Goal: Check status: Check status

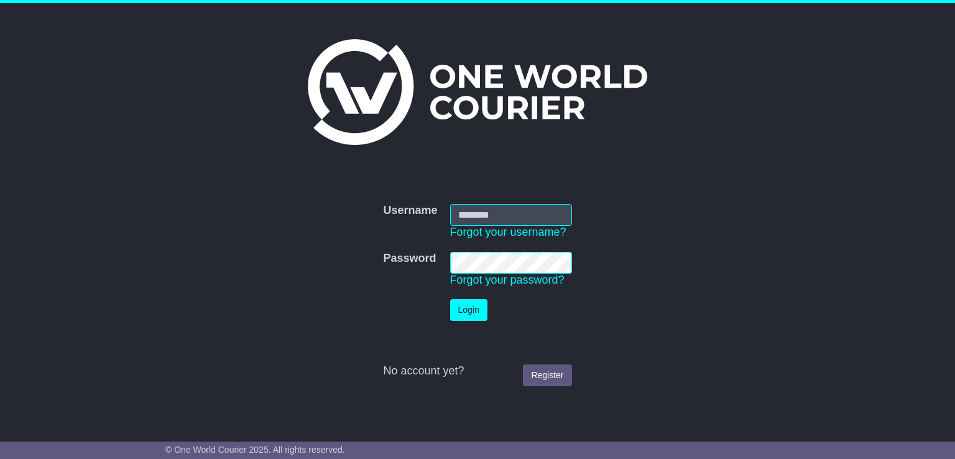
type input "**********"
click at [464, 307] on button "Login" at bounding box center [468, 310] width 37 height 22
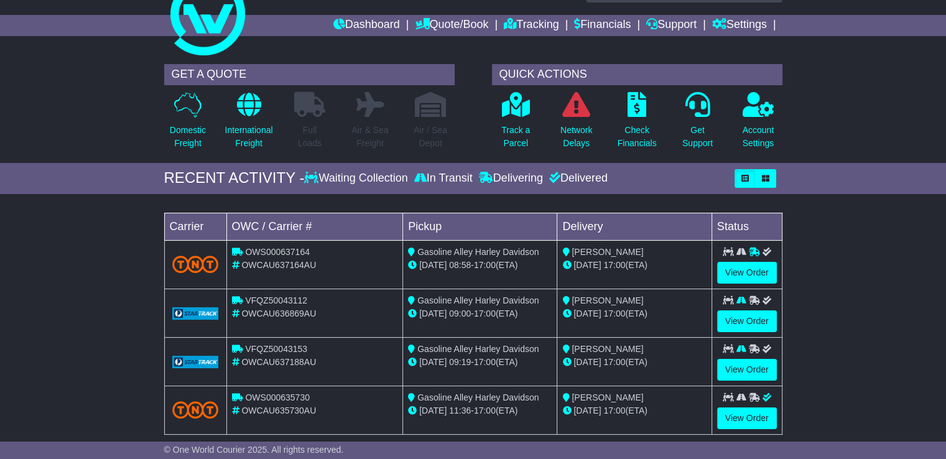
scroll to position [62, 0]
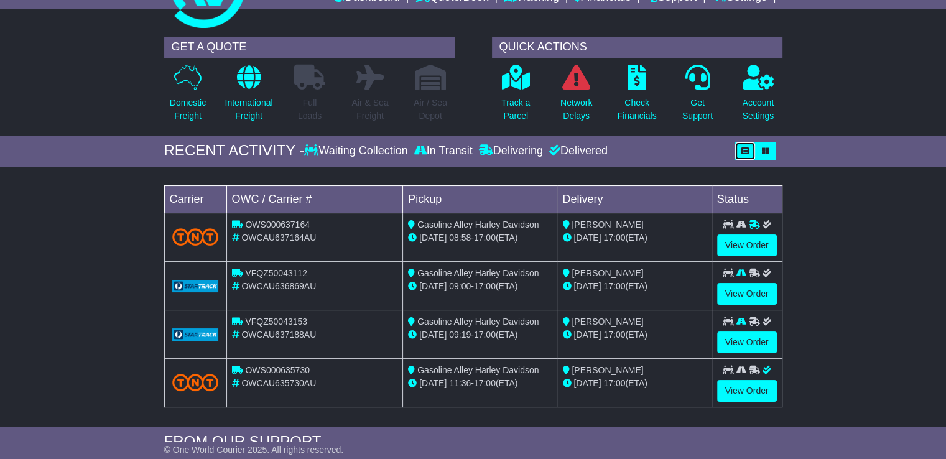
click at [745, 150] on icon "button" at bounding box center [744, 150] width 7 height 7
click at [762, 151] on icon "button" at bounding box center [765, 150] width 7 height 7
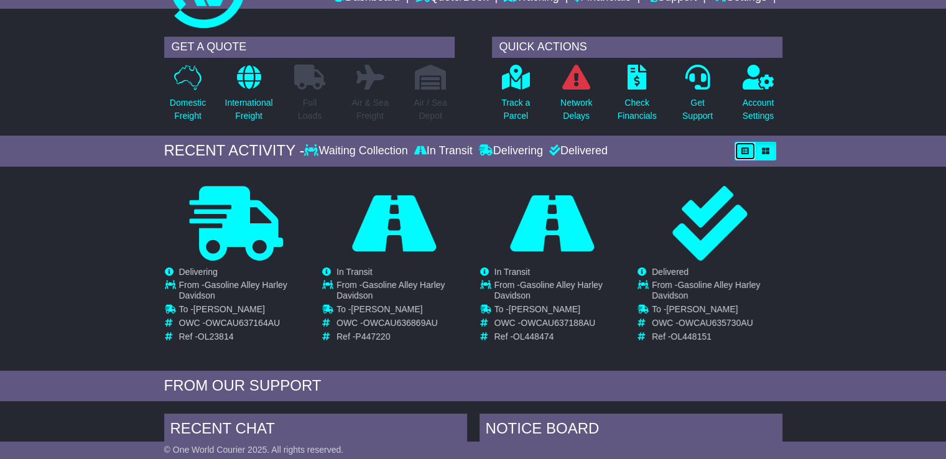
click at [748, 154] on button "button" at bounding box center [744, 151] width 21 height 19
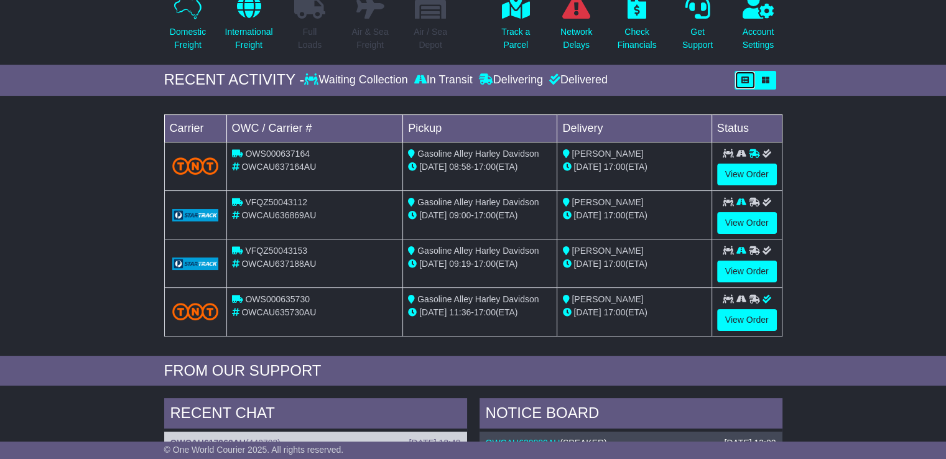
scroll to position [1, 0]
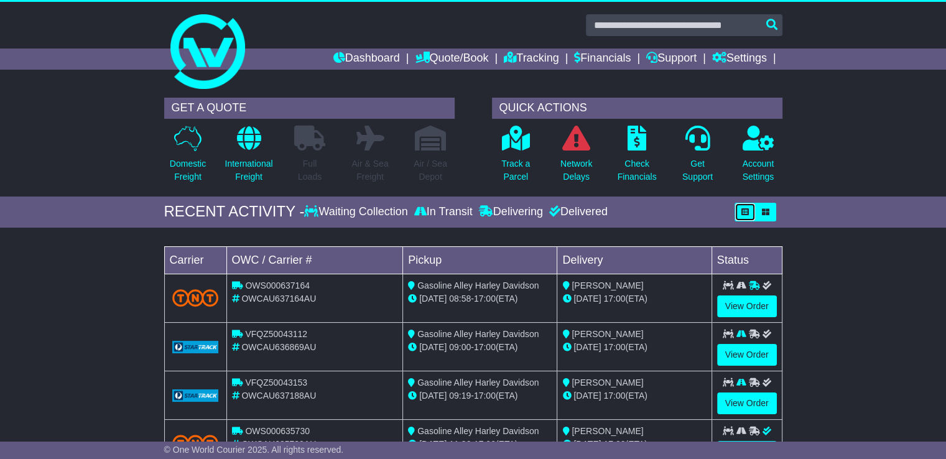
click at [742, 208] on icon "button" at bounding box center [744, 211] width 7 height 7
click at [518, 165] on p "Track a Parcel" at bounding box center [515, 170] width 29 height 26
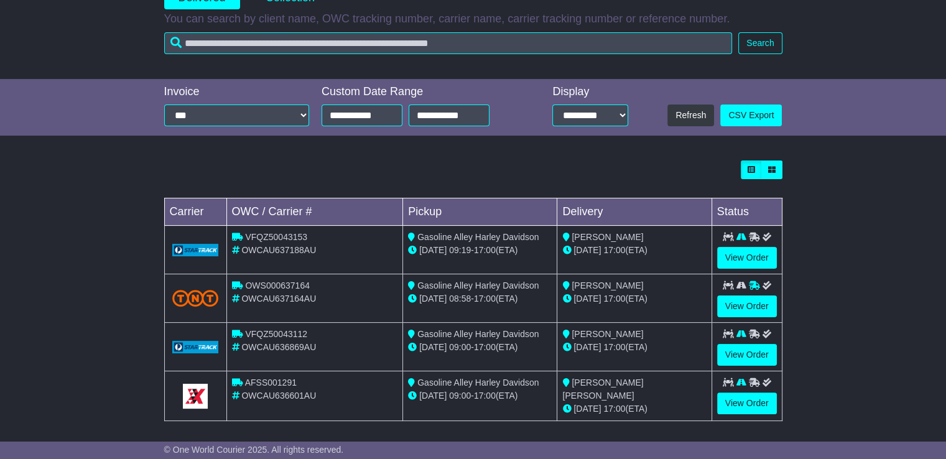
scroll to position [211, 0]
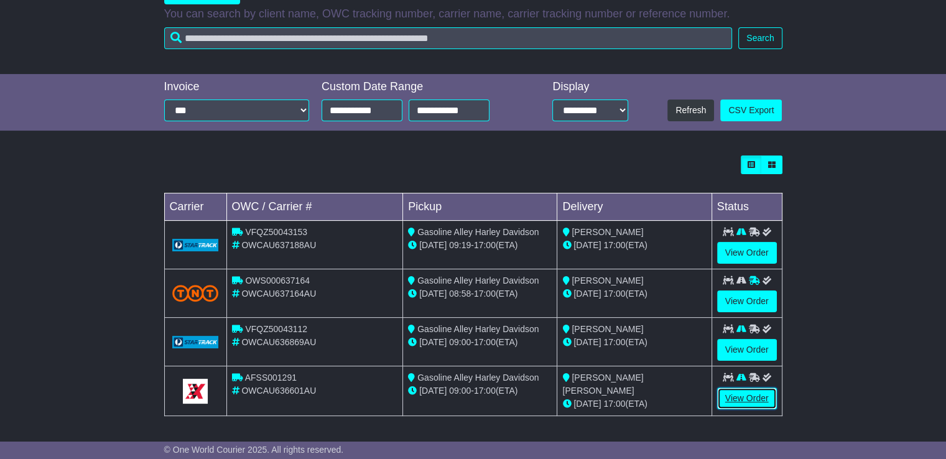
click at [731, 397] on link "View Order" at bounding box center [747, 398] width 60 height 22
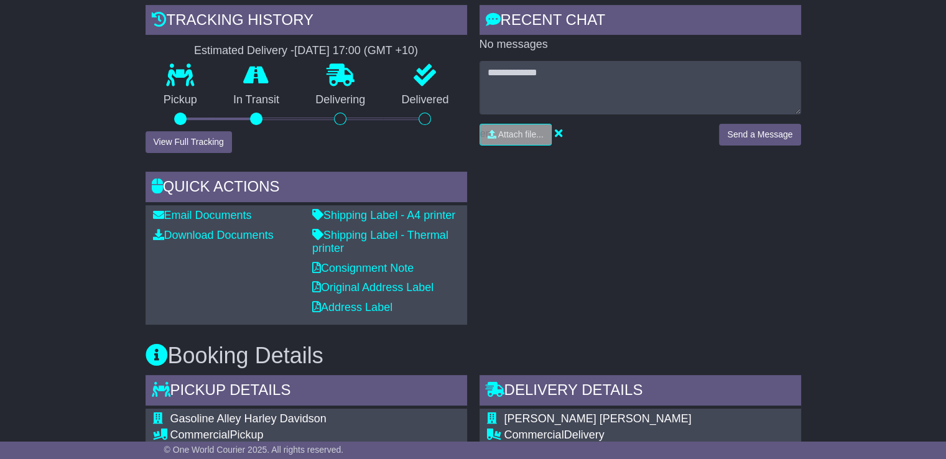
scroll to position [187, 0]
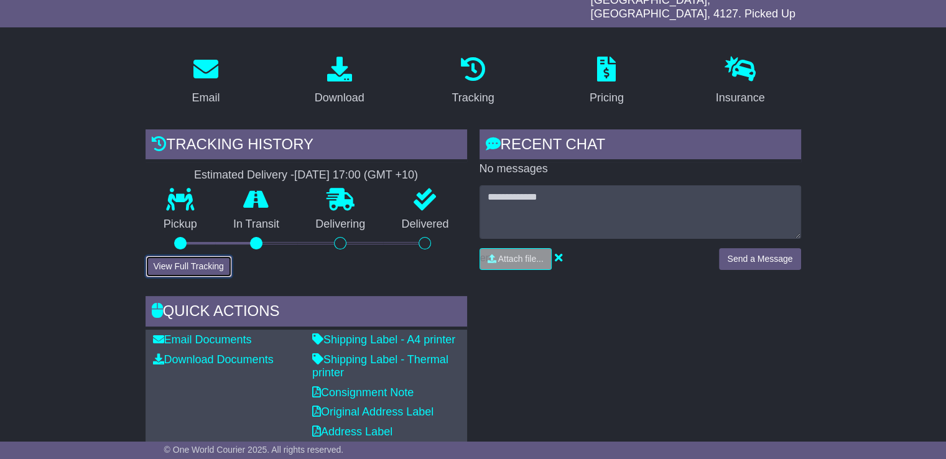
click at [185, 256] on button "View Full Tracking" at bounding box center [188, 267] width 86 height 22
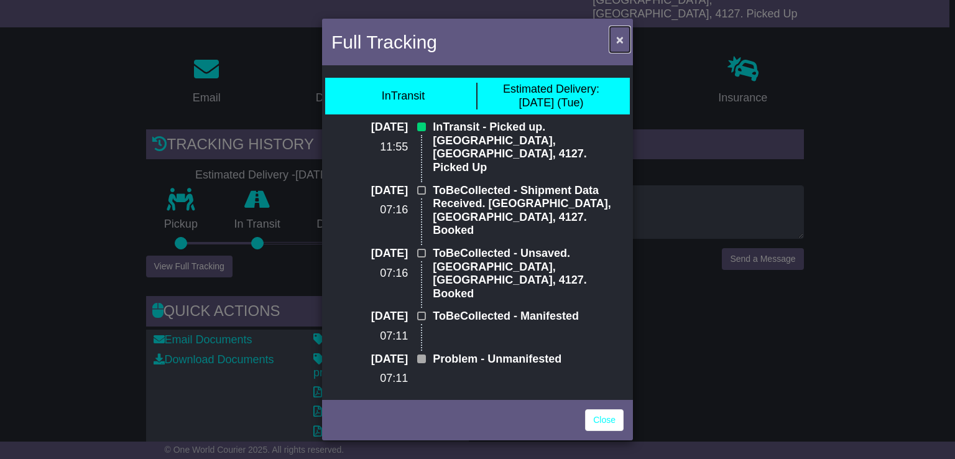
click at [622, 40] on span "×" at bounding box center [619, 39] width 7 height 14
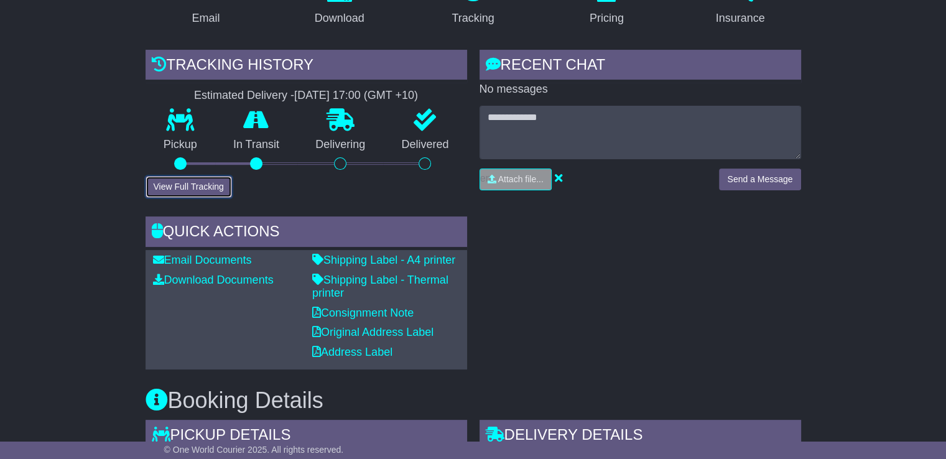
scroll to position [249, 0]
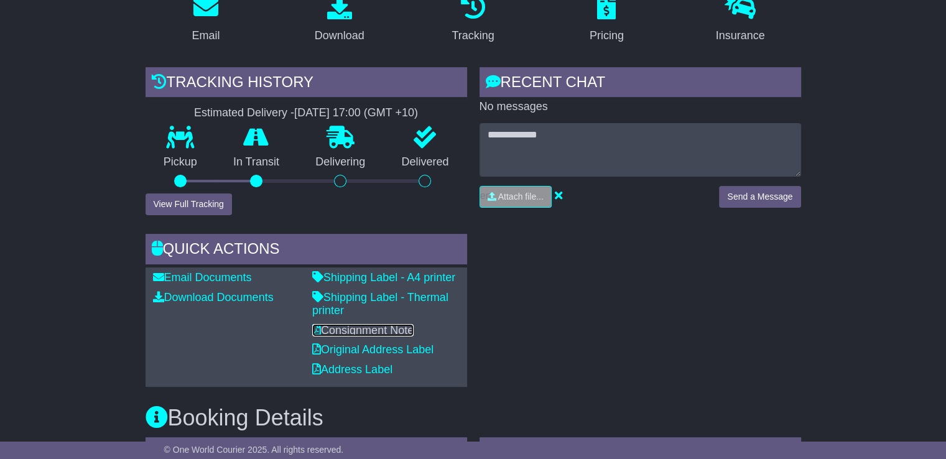
click at [372, 324] on link "Consignment Note" at bounding box center [362, 330] width 101 height 12
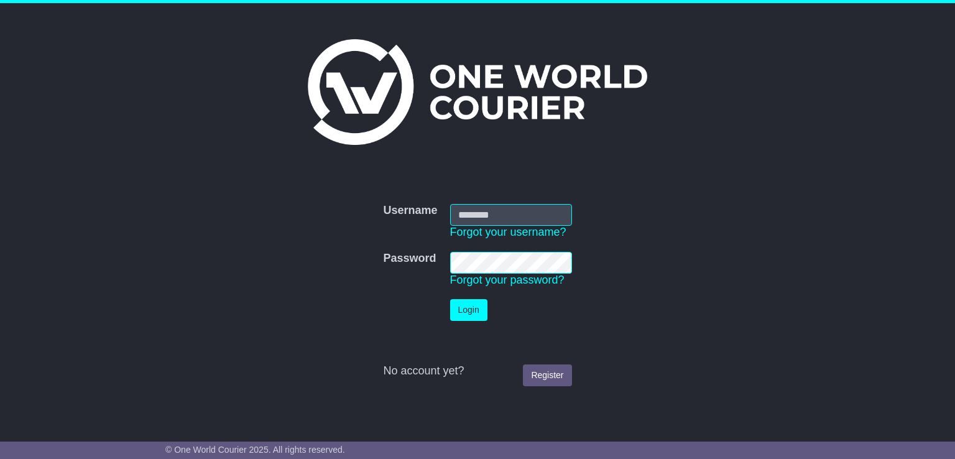
type input "**********"
click at [458, 310] on button "Login" at bounding box center [468, 310] width 37 height 22
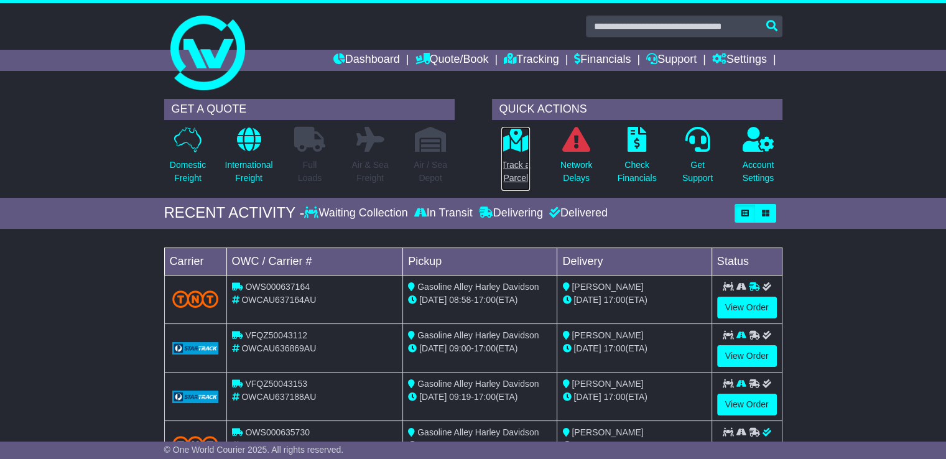
click at [515, 162] on p "Track a Parcel" at bounding box center [515, 172] width 29 height 26
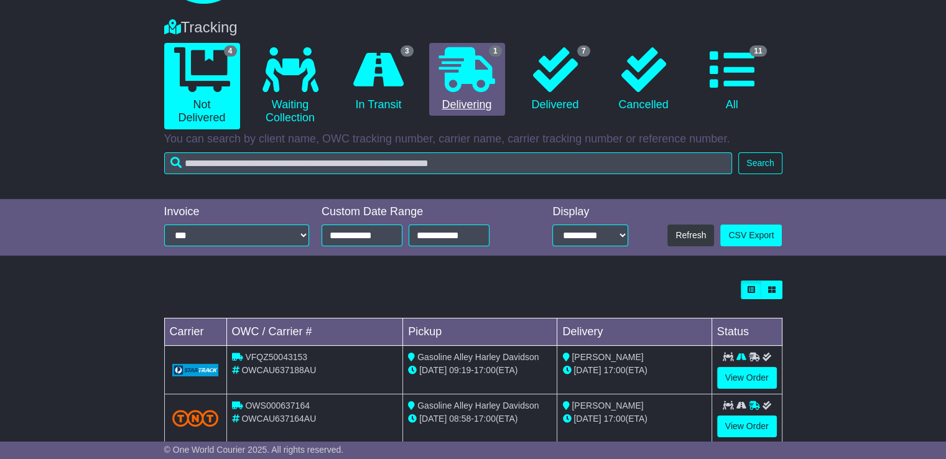
scroll to position [211, 0]
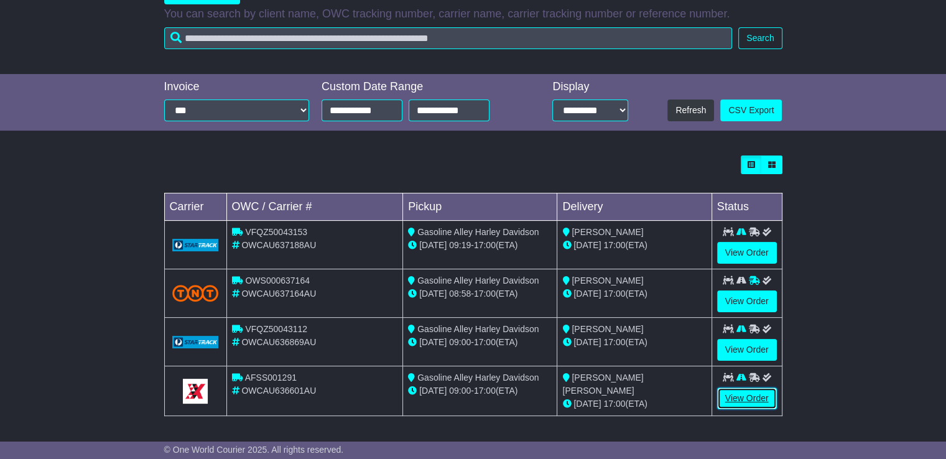
click at [741, 400] on link "View Order" at bounding box center [747, 398] width 60 height 22
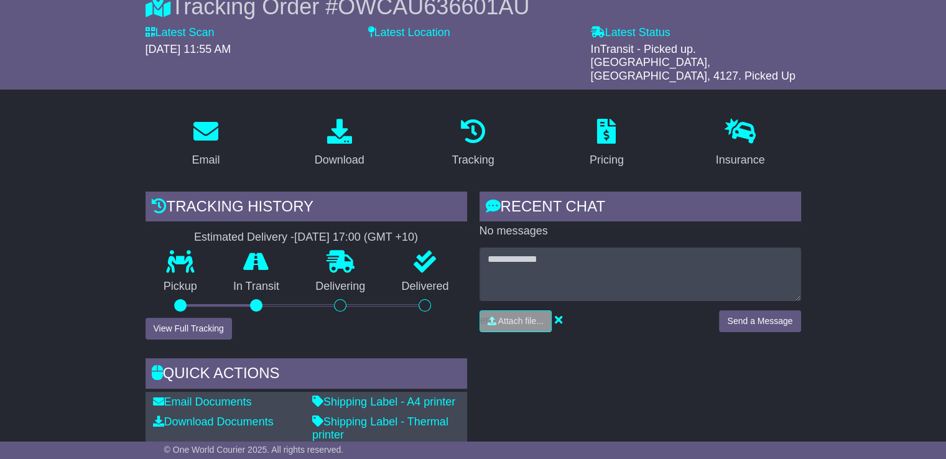
scroll to position [187, 0]
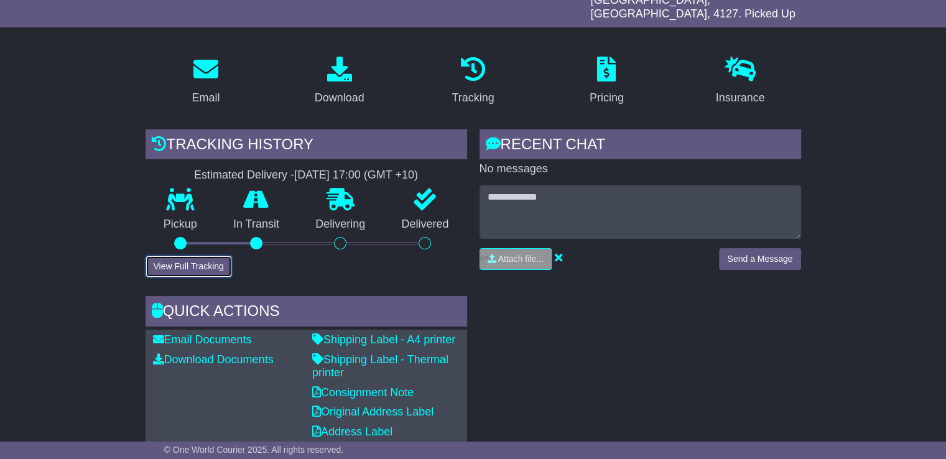
click at [153, 257] on button "View Full Tracking" at bounding box center [188, 267] width 86 height 22
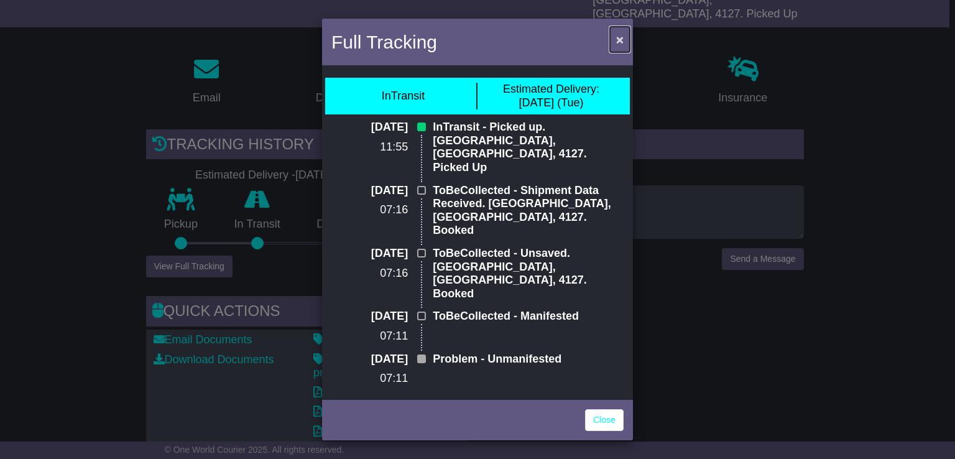
click at [617, 37] on span "×" at bounding box center [619, 39] width 7 height 14
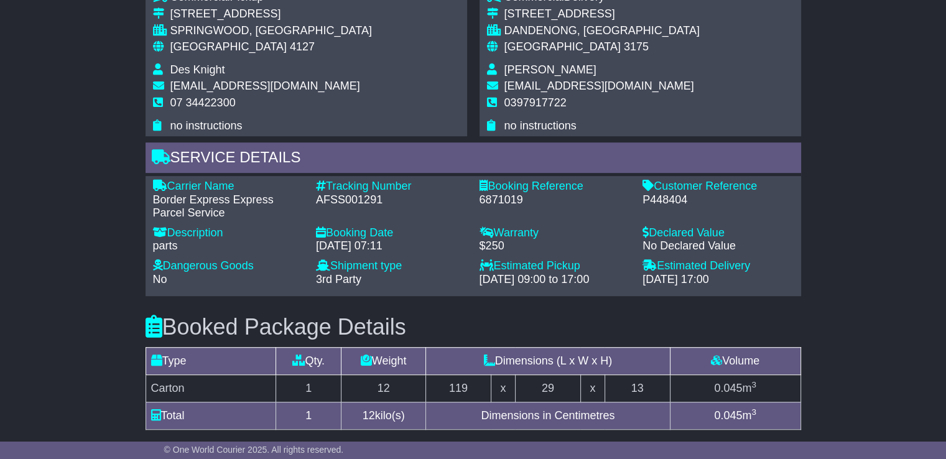
scroll to position [578, 0]
